Goal: Task Accomplishment & Management: Complete application form

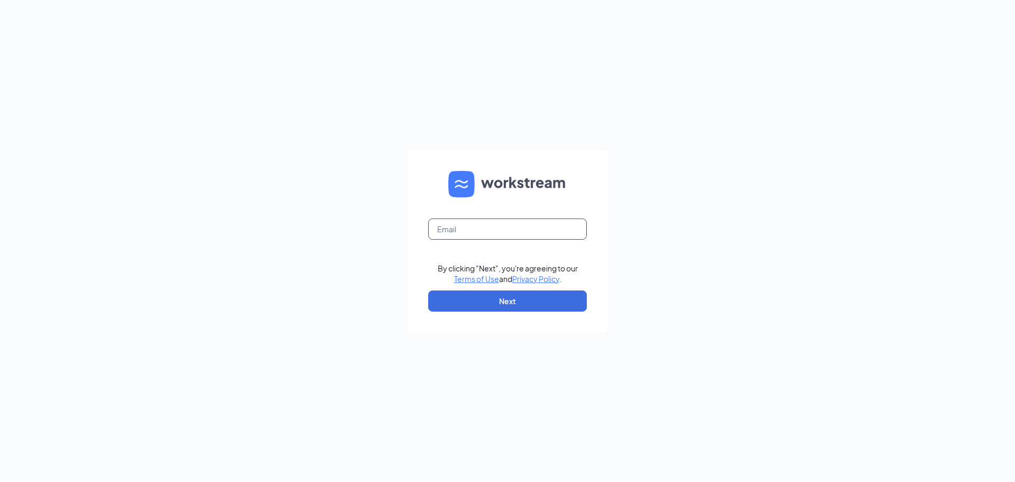
click at [465, 228] on input "text" at bounding box center [507, 228] width 159 height 21
type input "[EMAIL_ADDRESS][DOMAIN_NAME]"
click at [500, 305] on button "Next" at bounding box center [507, 300] width 159 height 21
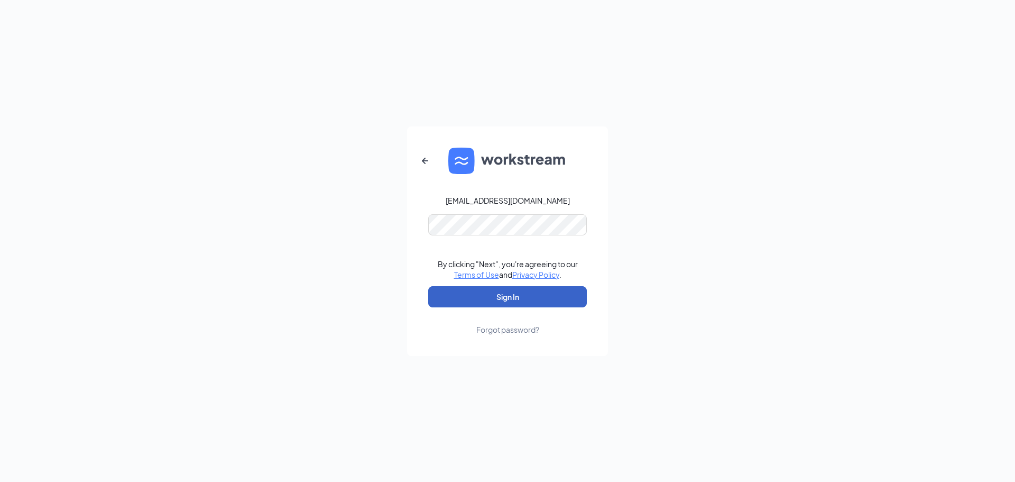
click at [533, 297] on button "Sign In" at bounding box center [507, 296] width 159 height 21
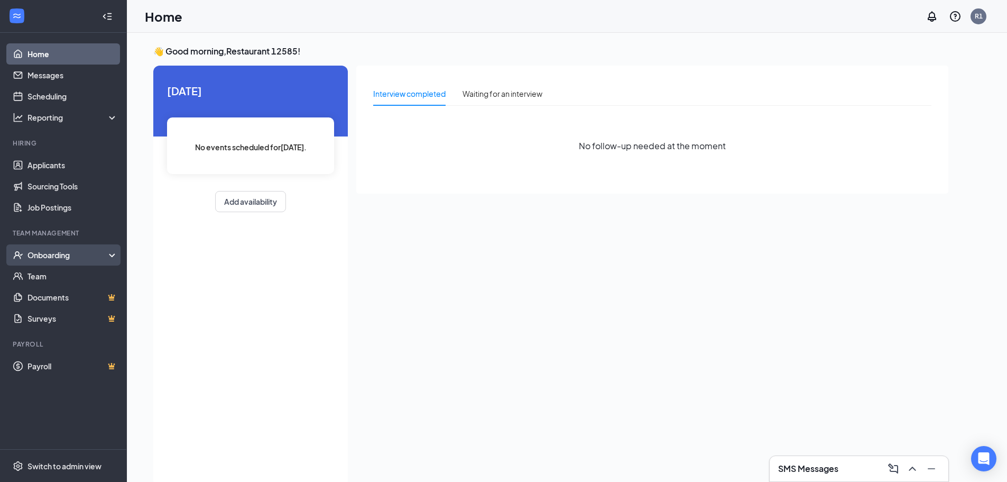
click at [51, 251] on div "Onboarding" at bounding box center [67, 255] width 81 height 11
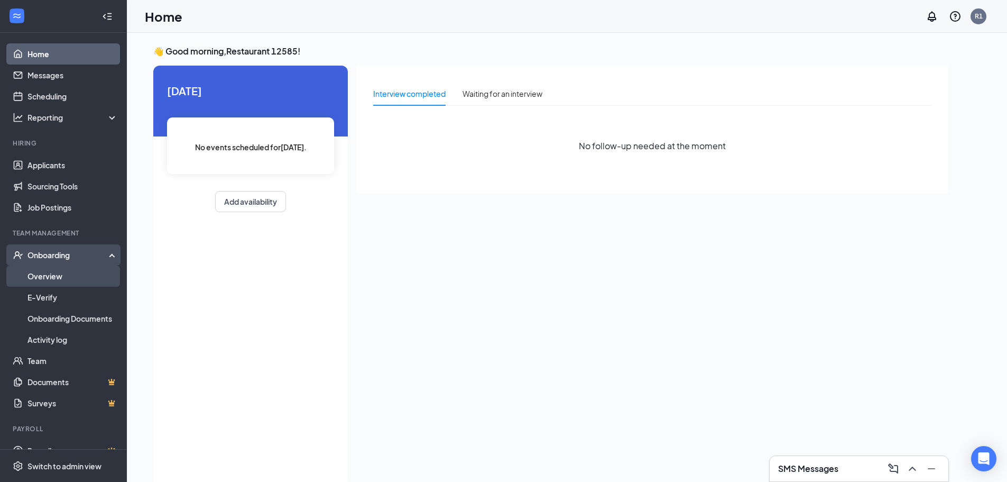
click at [44, 280] on link "Overview" at bounding box center [72, 275] width 90 height 21
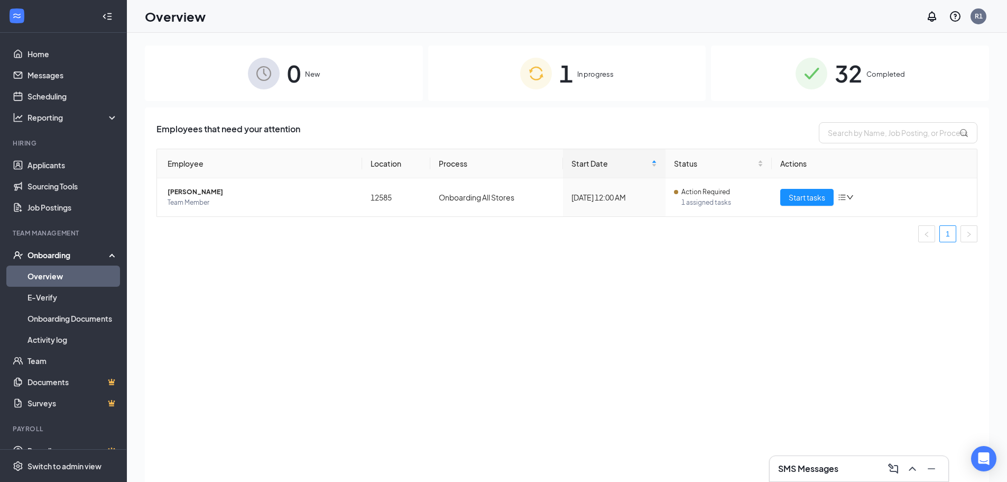
click at [599, 74] on span "In progress" at bounding box center [595, 74] width 36 height 11
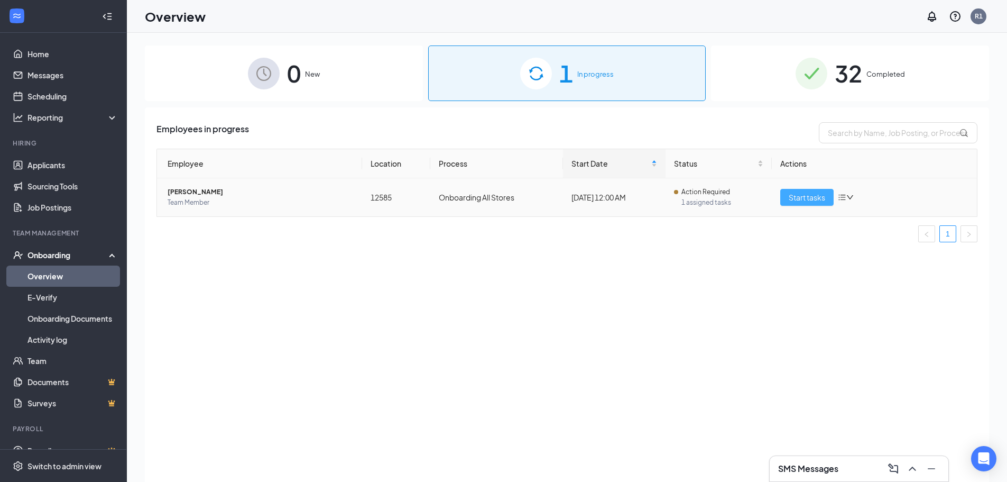
click at [811, 200] on span "Start tasks" at bounding box center [807, 197] width 36 height 12
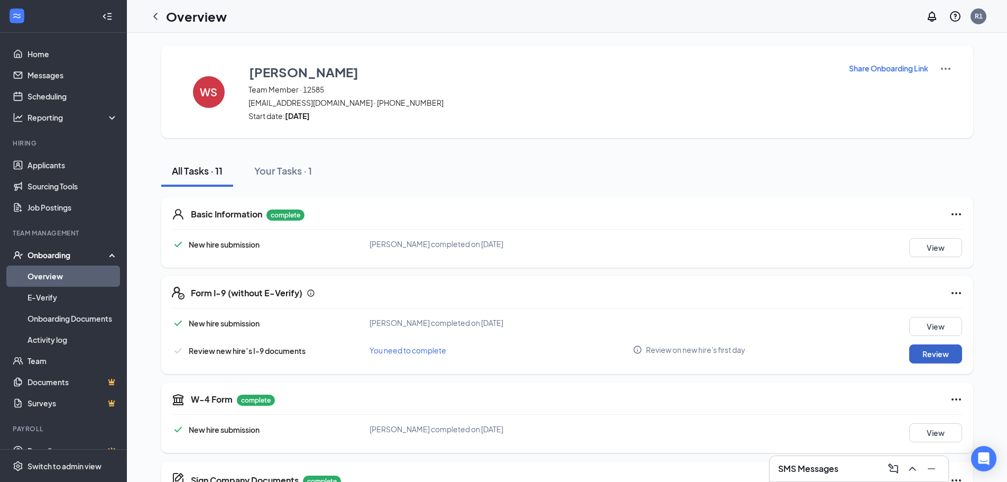
click at [936, 353] on button "Review" at bounding box center [936, 353] width 53 height 19
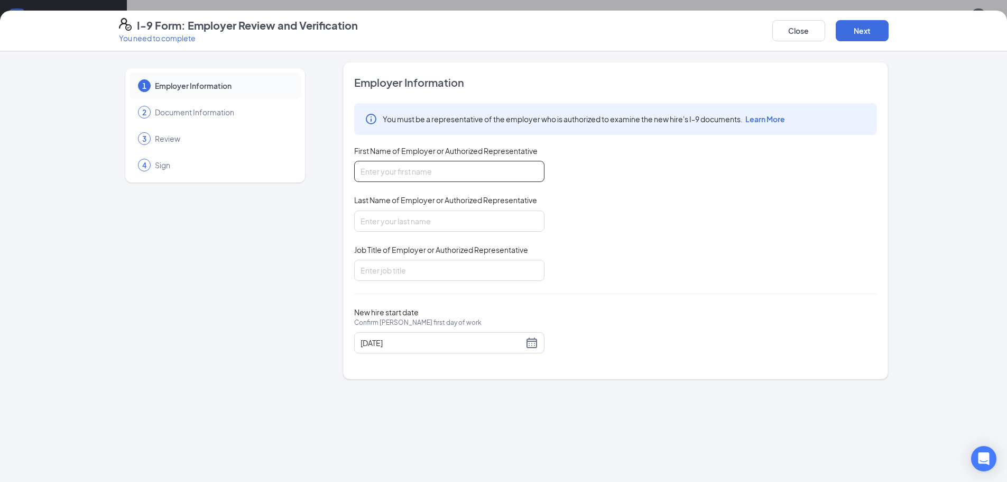
click at [424, 167] on input "First Name of Employer or Authorized Representative" at bounding box center [449, 171] width 190 height 21
type input "[PERSON_NAME]"
type input "RGM"
click at [732, 345] on div "New hire start date Confirm [PERSON_NAME] first day of work [DATE]" at bounding box center [615, 330] width 523 height 46
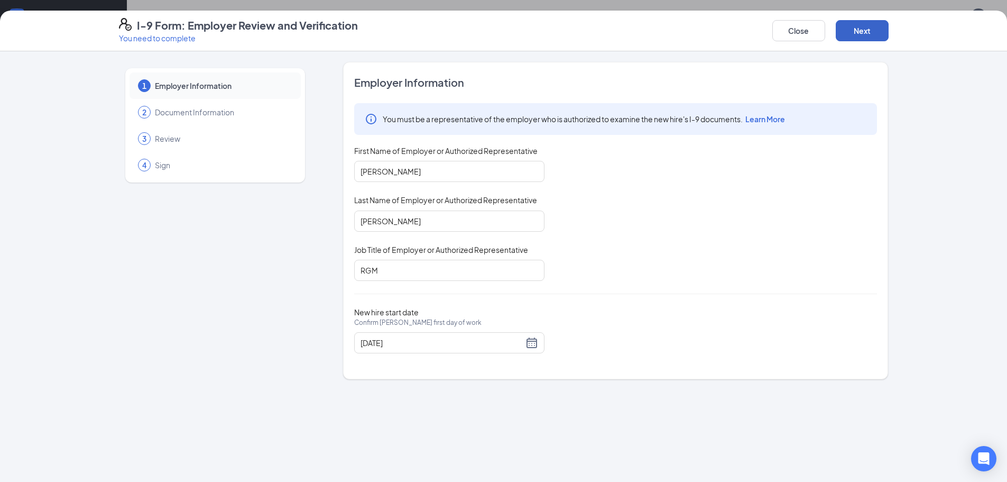
click at [870, 36] on button "Next" at bounding box center [862, 30] width 53 height 21
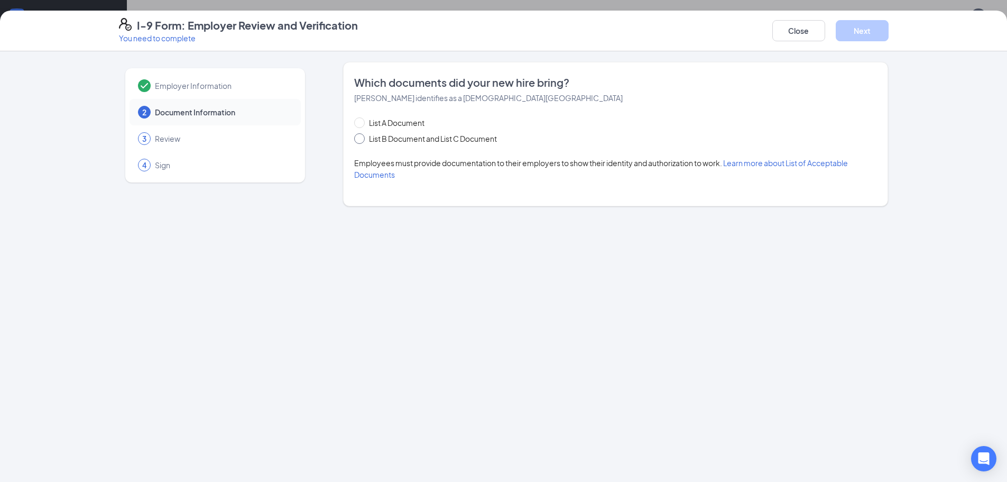
click at [396, 141] on span "List B Document and List C Document" at bounding box center [433, 139] width 136 height 12
click at [362, 141] on input "List B Document and List C Document" at bounding box center [357, 136] width 7 height 7
radio input "true"
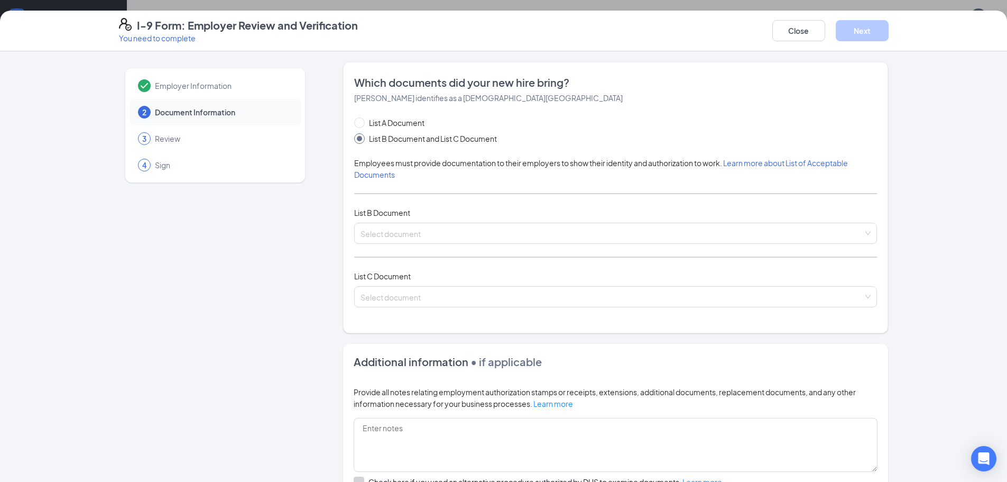
click at [433, 203] on div "List A Document List B Document and List C Document Employees must provide docu…" at bounding box center [615, 218] width 523 height 203
click at [398, 198] on div "List A Document List B Document and List C Document Employees must provide docu…" at bounding box center [615, 218] width 523 height 203
click at [401, 232] on input "search" at bounding box center [612, 231] width 503 height 16
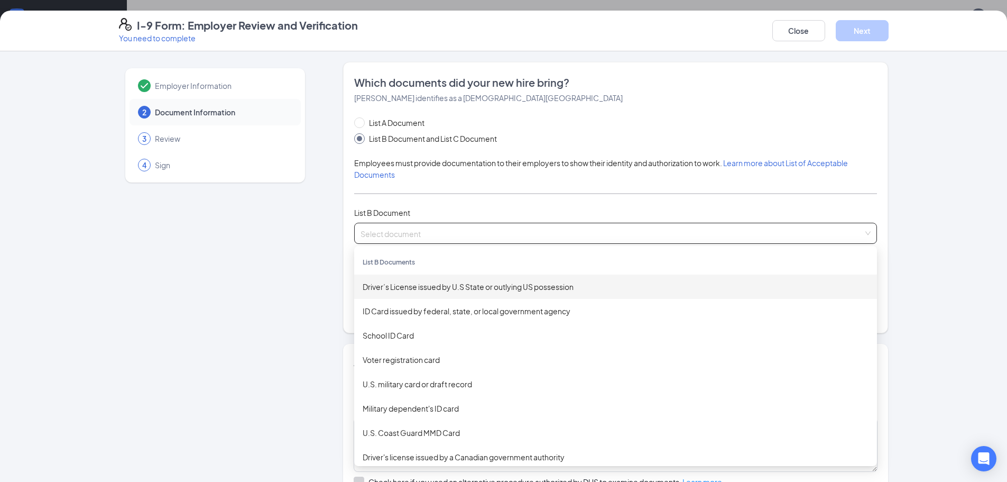
click at [407, 288] on div "Driver’s License issued by U.S State or outlying US possession" at bounding box center [616, 287] width 506 height 12
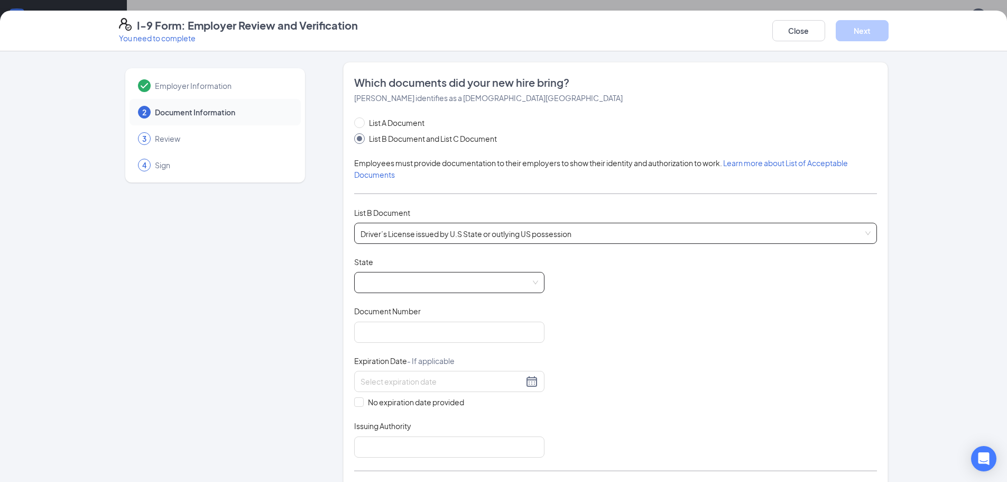
click at [400, 281] on span at bounding box center [450, 282] width 178 height 20
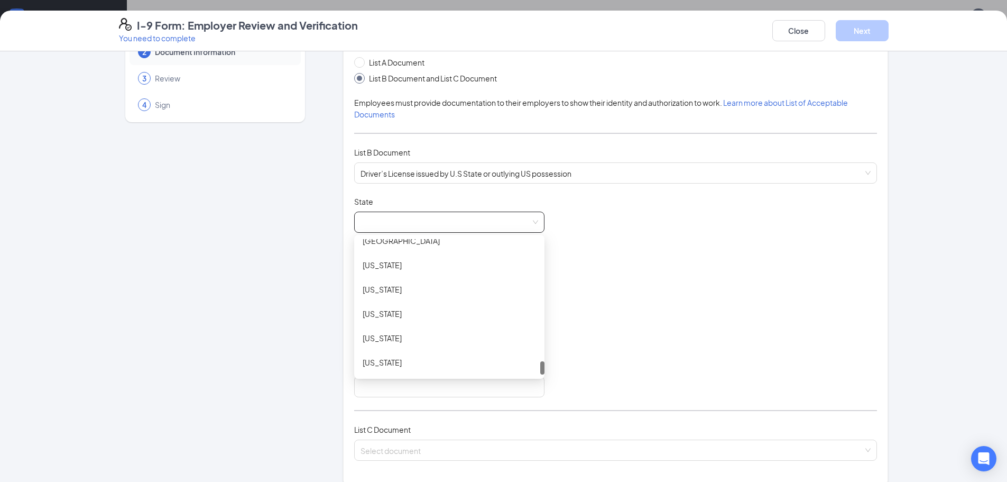
scroll to position [106, 0]
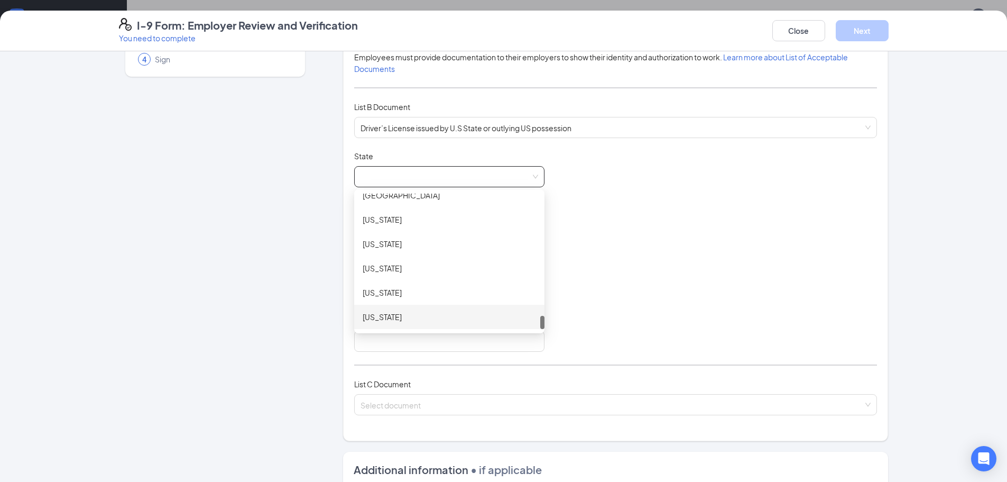
click at [384, 316] on div "[US_STATE]" at bounding box center [449, 317] width 173 height 12
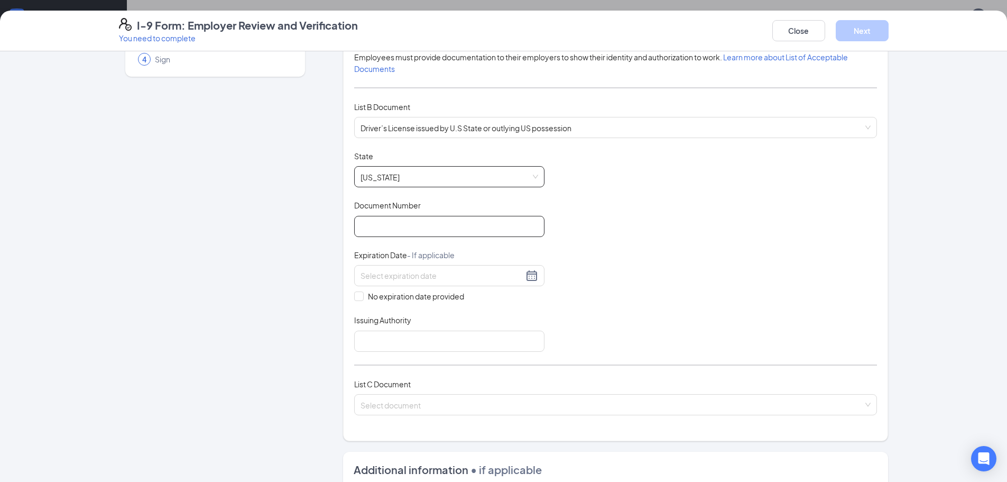
click at [389, 221] on input "Document Number" at bounding box center [449, 226] width 190 height 21
type input "[US_EMPLOYER_IDENTIFICATION_NUMBER]"
click at [423, 277] on input at bounding box center [442, 276] width 163 height 12
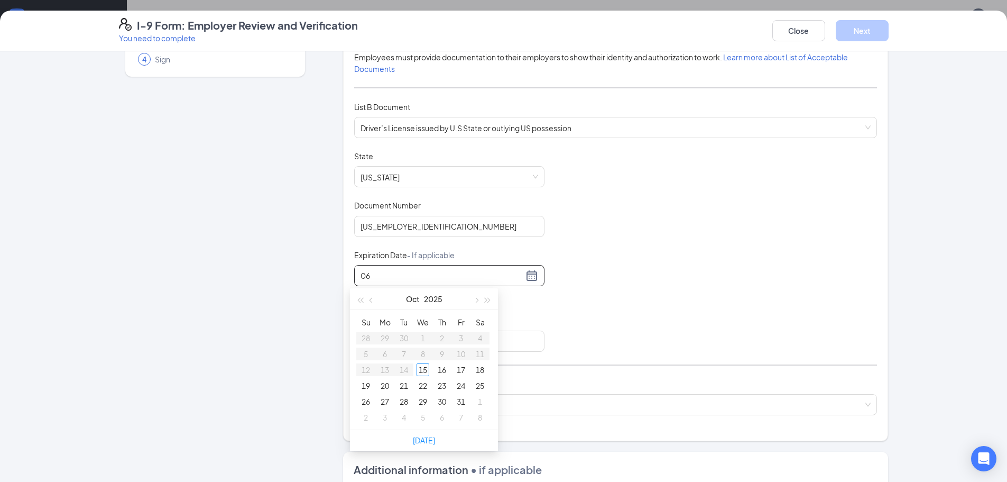
type input "0"
click at [482, 354] on div "9" at bounding box center [480, 353] width 13 height 13
type input "[DATE]"
click at [397, 342] on input "Issuing Authority" at bounding box center [449, 341] width 190 height 21
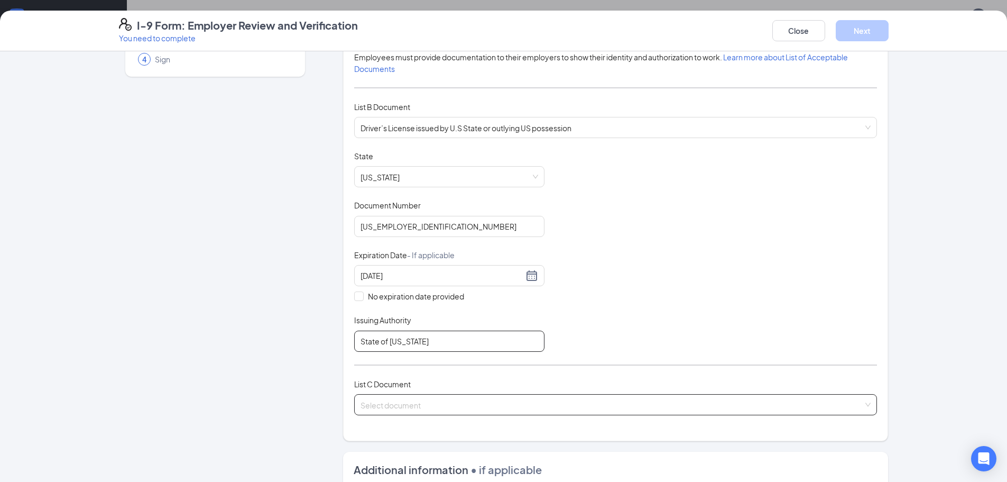
type input "State of [US_STATE]"
click at [389, 410] on input "search" at bounding box center [612, 402] width 503 height 16
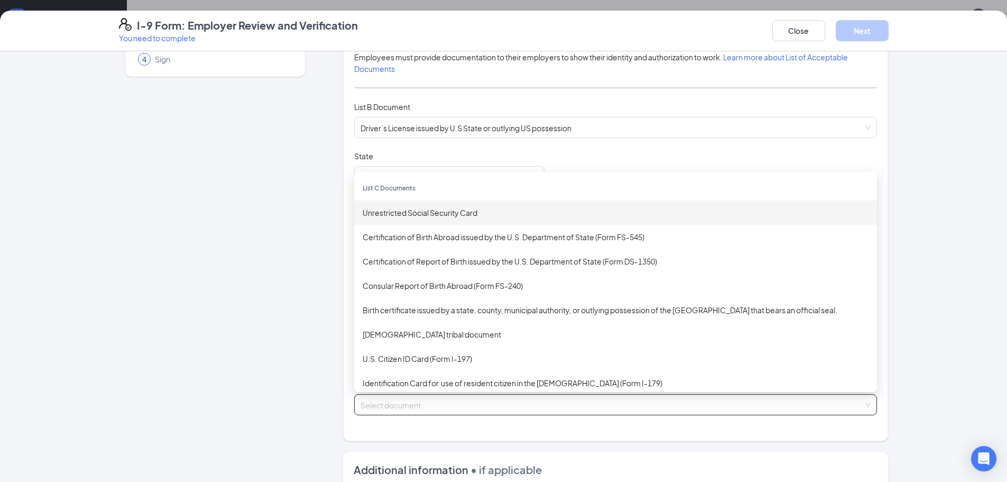
click at [445, 213] on div "Unrestricted Social Security Card" at bounding box center [616, 213] width 506 height 12
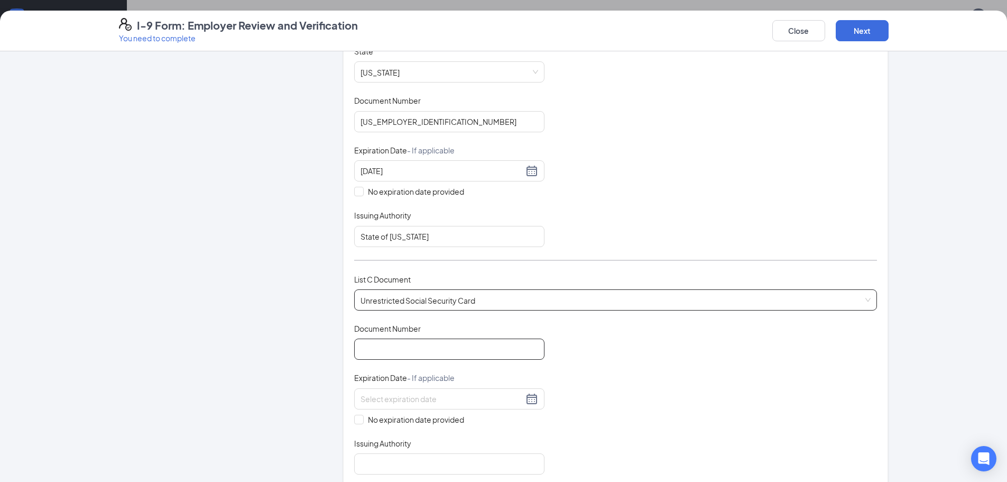
scroll to position [212, 0]
click at [434, 352] on input "Document Number" at bounding box center [449, 347] width 190 height 21
type input "520517529"
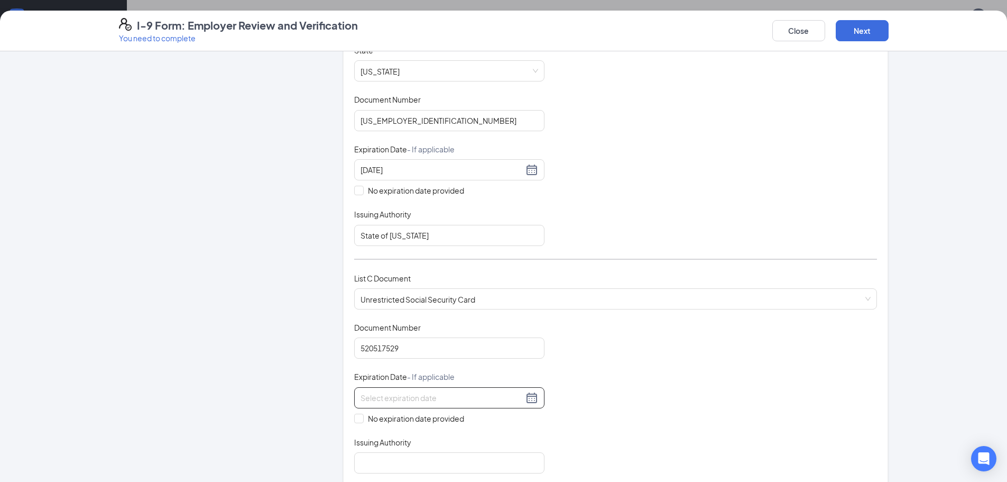
click at [412, 399] on input at bounding box center [442, 398] width 163 height 12
click at [254, 374] on div "Employer Information 2 Document Information 3 Review 4 Sign" at bounding box center [215, 315] width 192 height 930
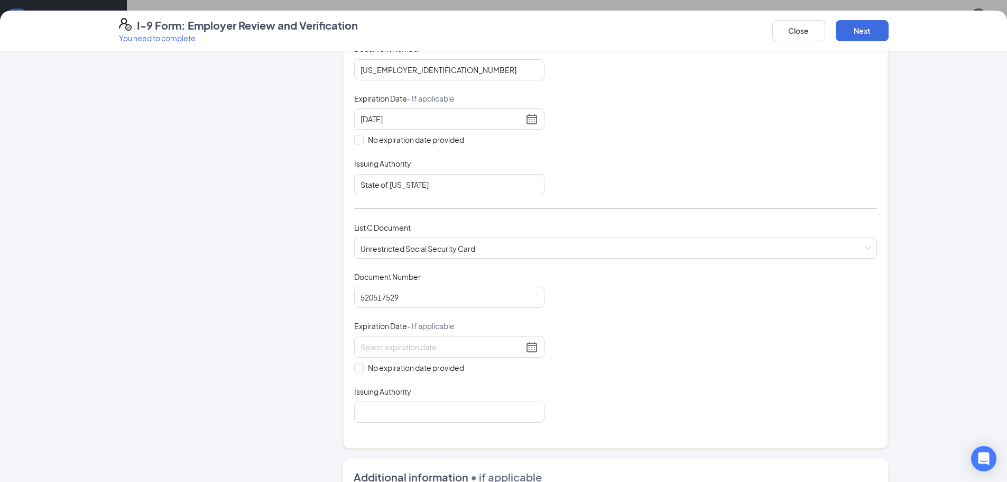
scroll to position [370, 0]
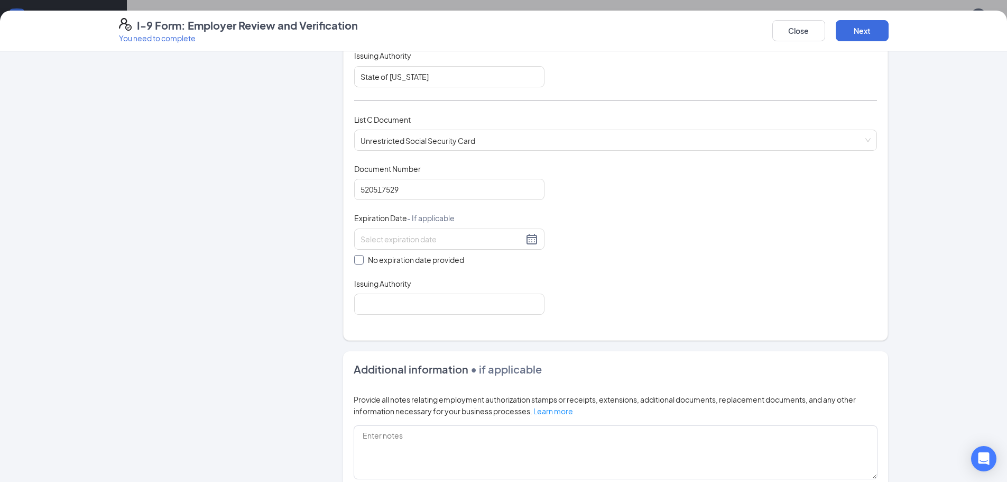
click at [354, 260] on input "No expiration date provided" at bounding box center [357, 258] width 7 height 7
checkbox input "true"
click at [401, 306] on input "Issuing Authority" at bounding box center [449, 306] width 190 height 21
type input "Social Security Administration"
click at [269, 307] on div "Employer Information 2 Document Information 3 Review 4 Sign" at bounding box center [215, 158] width 192 height 932
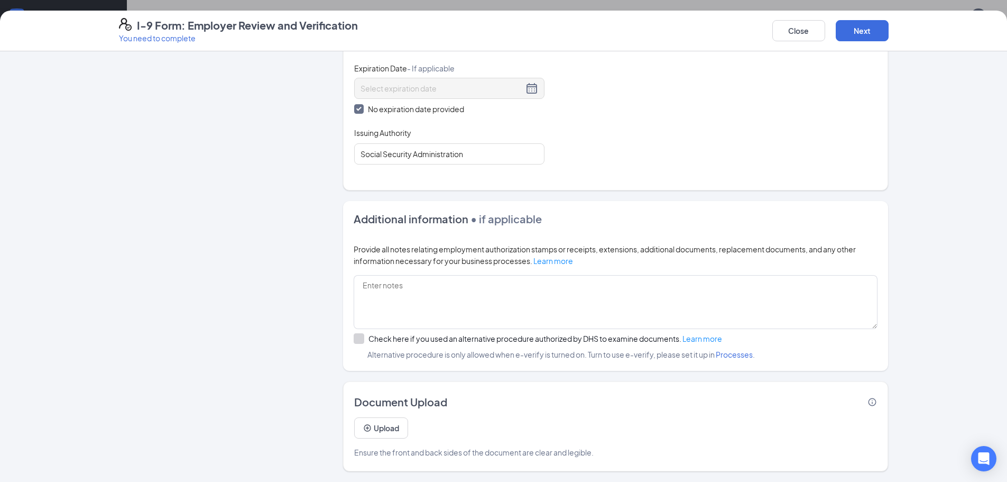
scroll to position [106, 0]
click at [873, 35] on button "Next" at bounding box center [862, 30] width 53 height 21
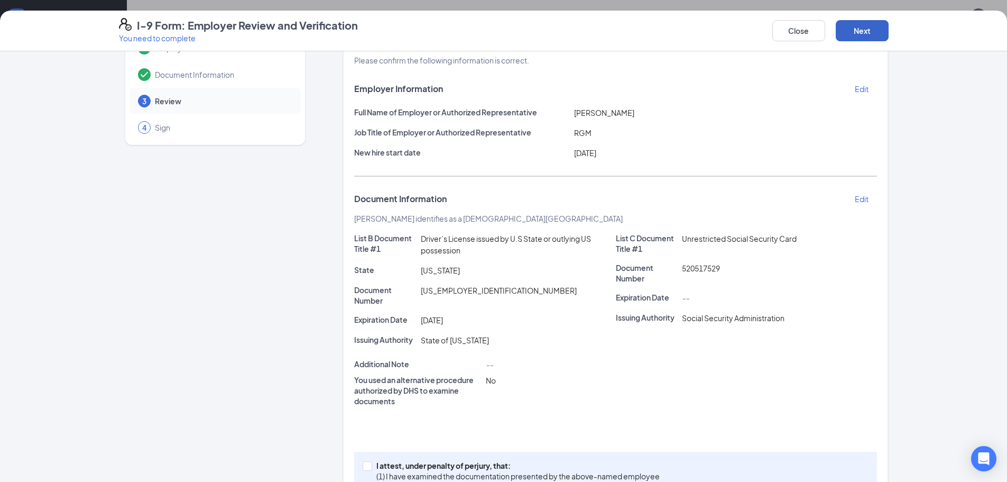
scroll to position [90, 0]
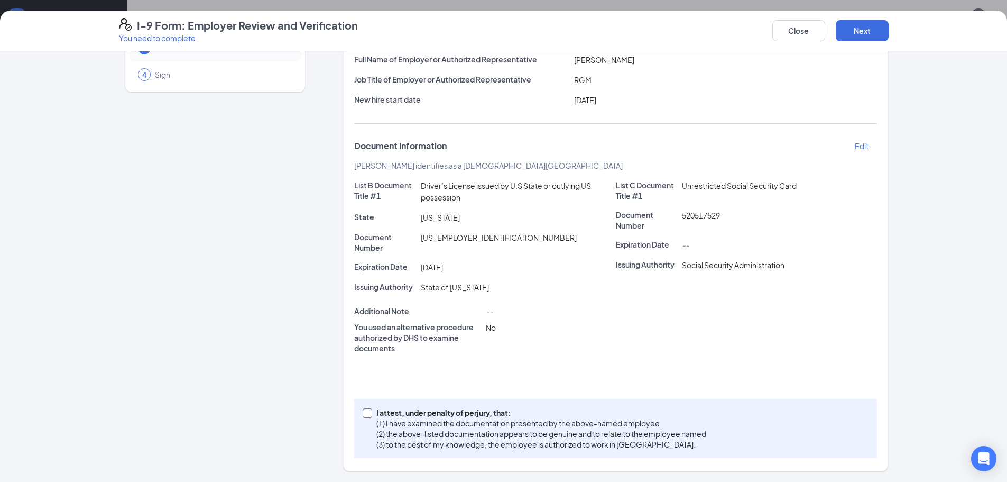
click at [364, 411] on input "I attest, under penalty of [PERSON_NAME], that: (1) I have examined the documen…" at bounding box center [366, 411] width 7 height 7
checkbox input "true"
click at [871, 30] on button "Next" at bounding box center [862, 30] width 53 height 21
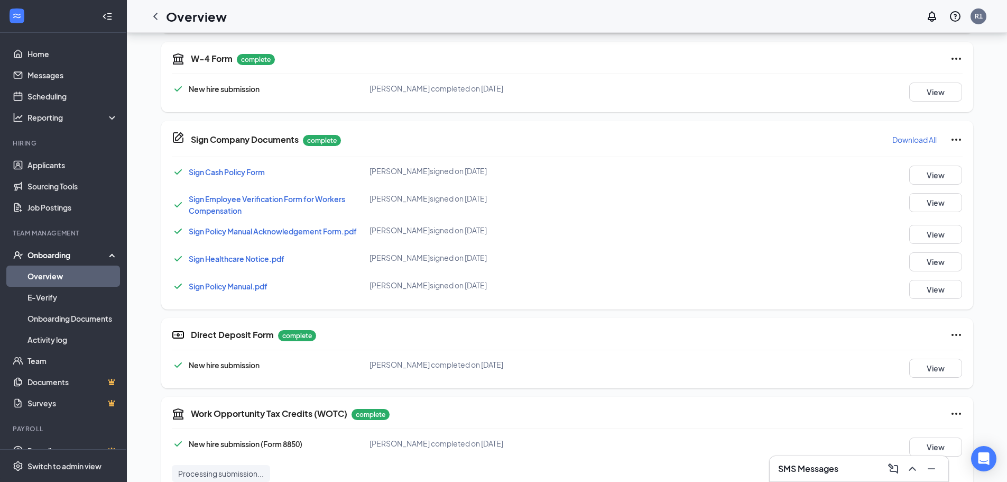
scroll to position [364, 0]
